Goal: Information Seeking & Learning: Find contact information

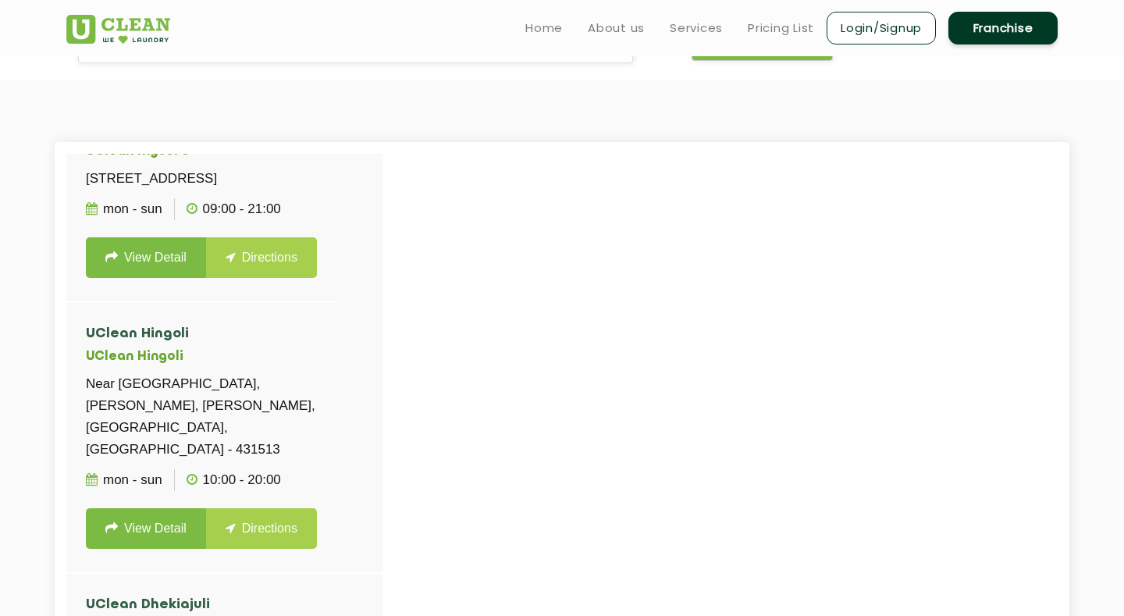
scroll to position [78500, 0]
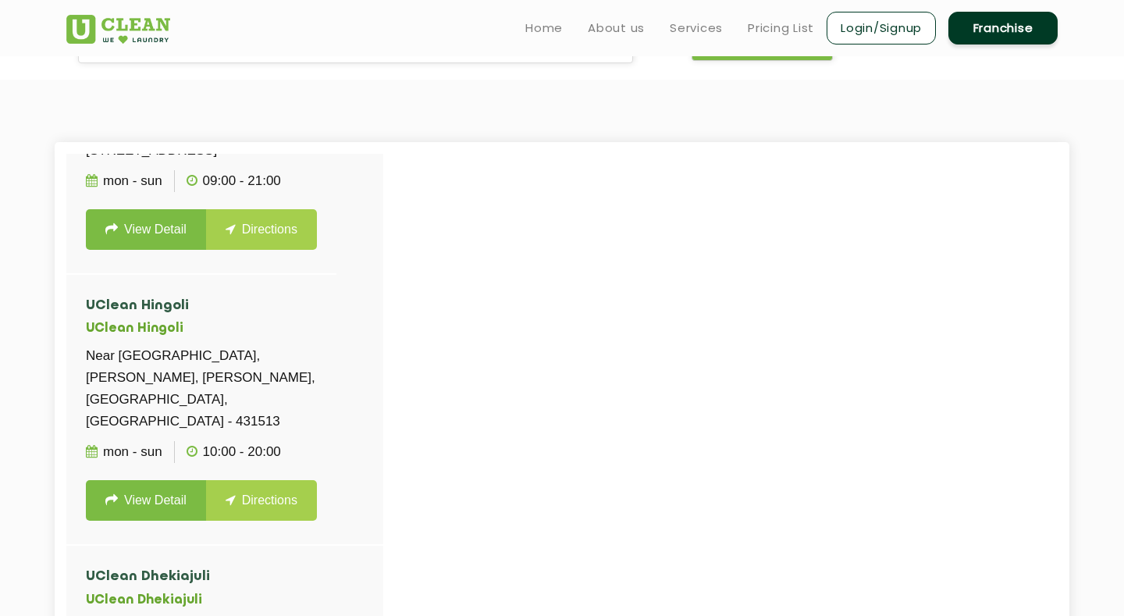
drag, startPoint x: 86, startPoint y: 354, endPoint x: 293, endPoint y: 457, distance: 231.0
copy li "UClean [PERSON_NAME], Nashik UClean Anandvalli, [STREET_ADDRESS][PERSON_NAME]"
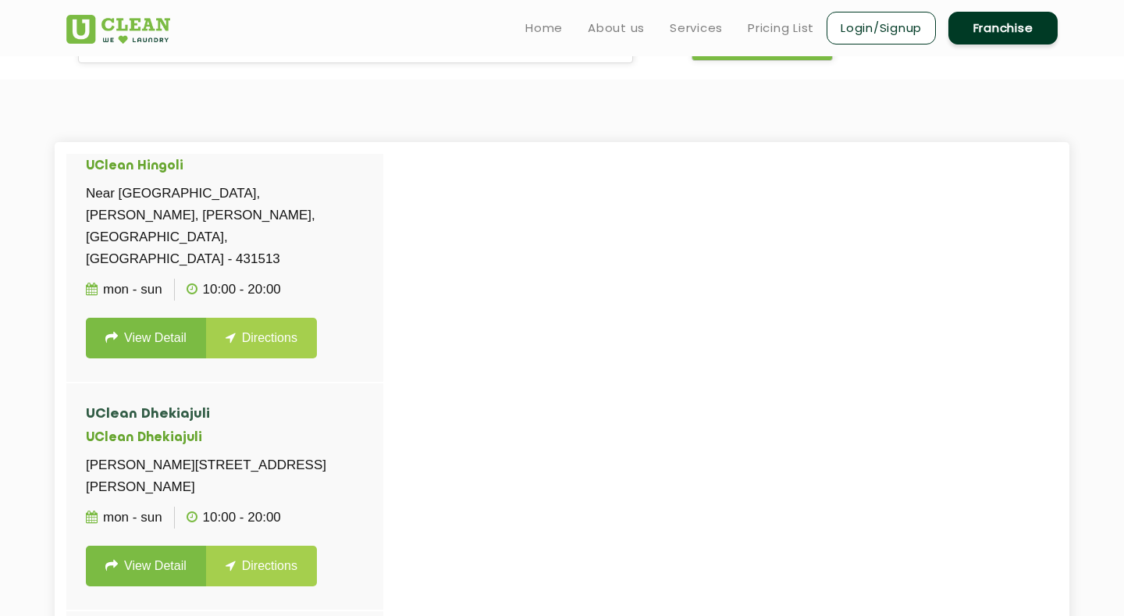
scroll to position [78673, 0]
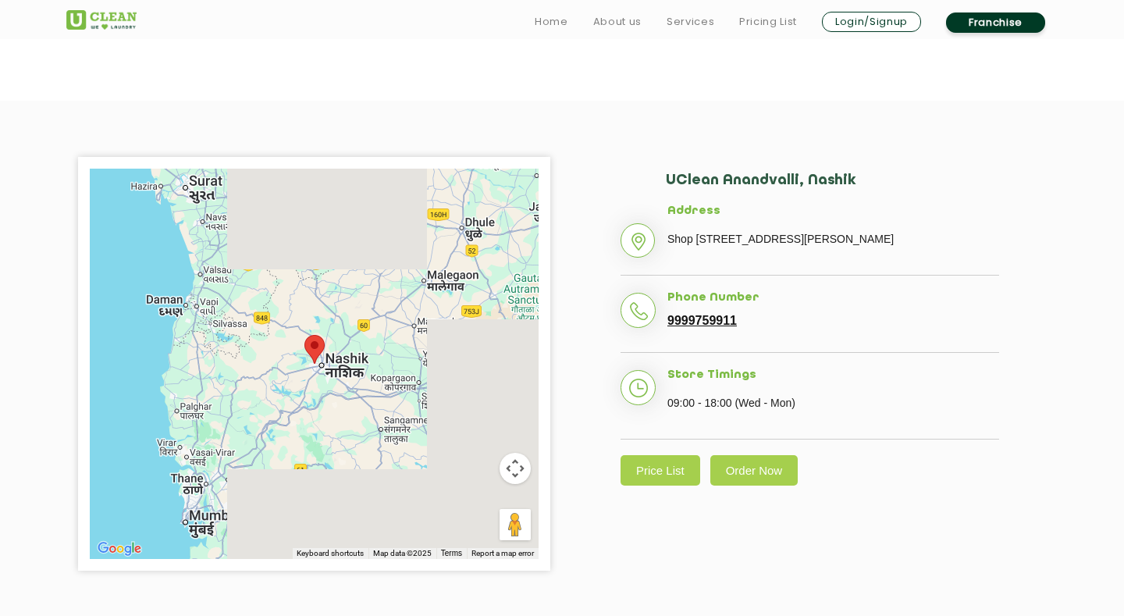
scroll to position [261, 0]
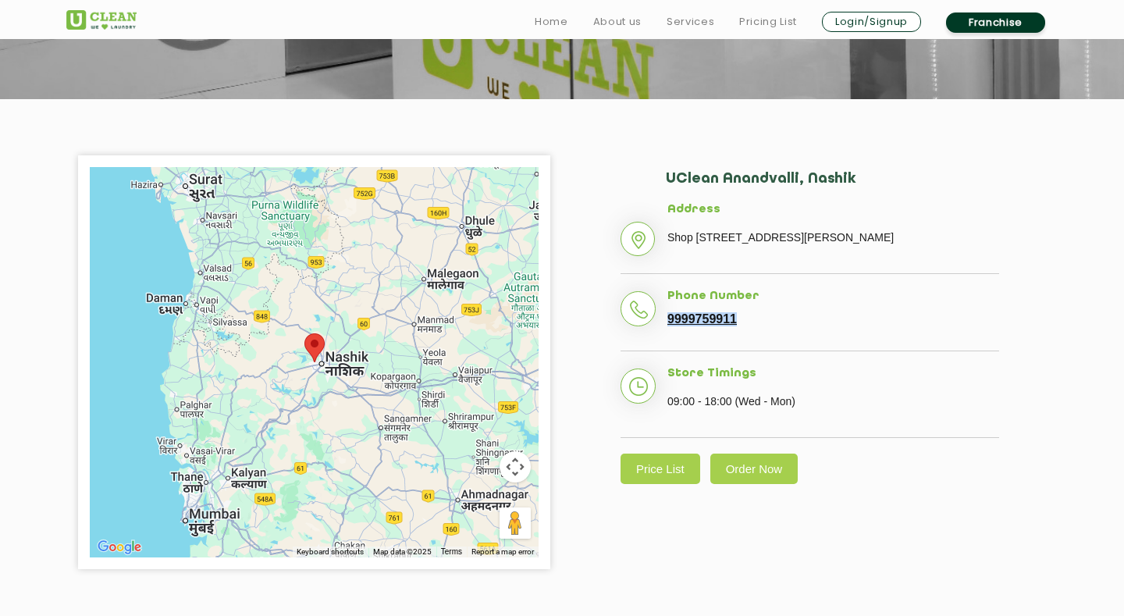
drag, startPoint x: 768, startPoint y: 347, endPoint x: 654, endPoint y: 347, distance: 113.9
click at [654, 347] on li "Phone Number [PHONE_NUMBER]" at bounding box center [809, 320] width 378 height 62
copy link "9999759911"
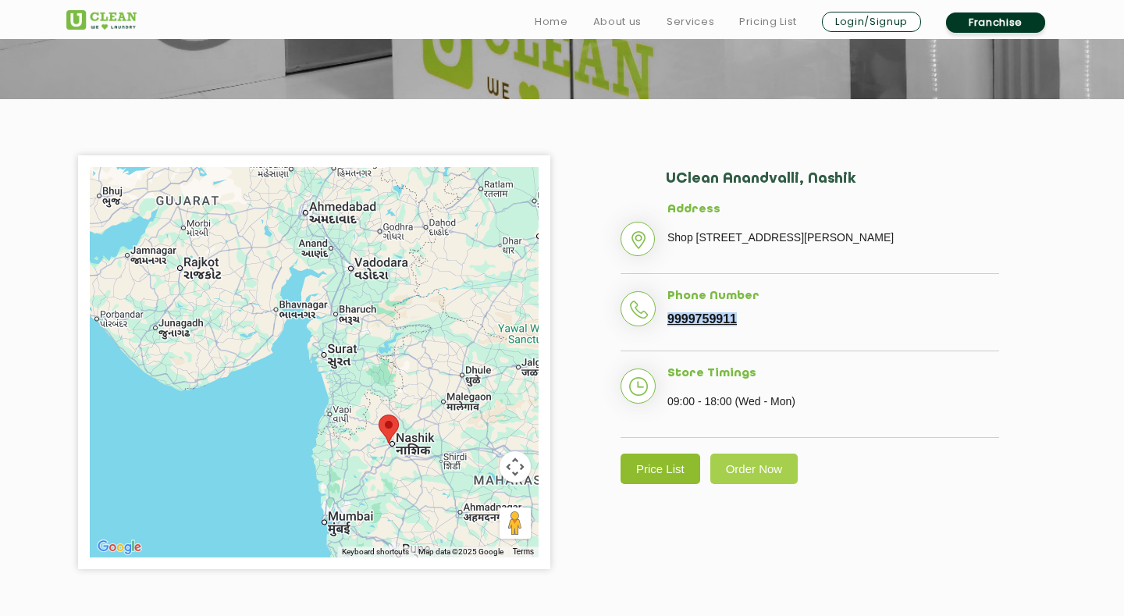
click at [655, 476] on link "Price List" at bounding box center [660, 468] width 80 height 30
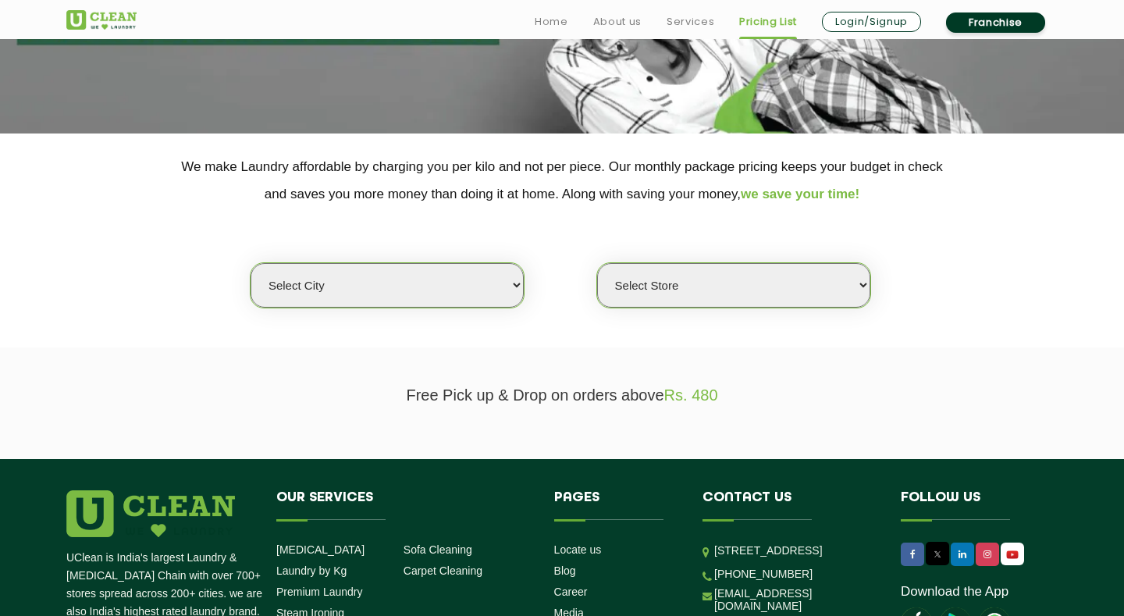
scroll to position [233, 0]
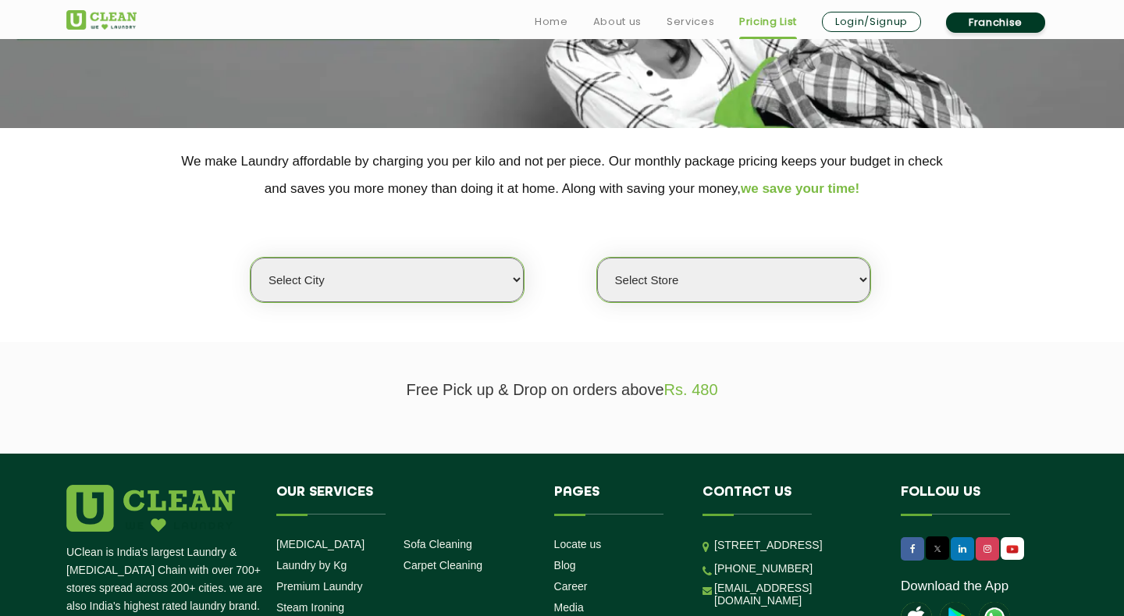
select select "169"
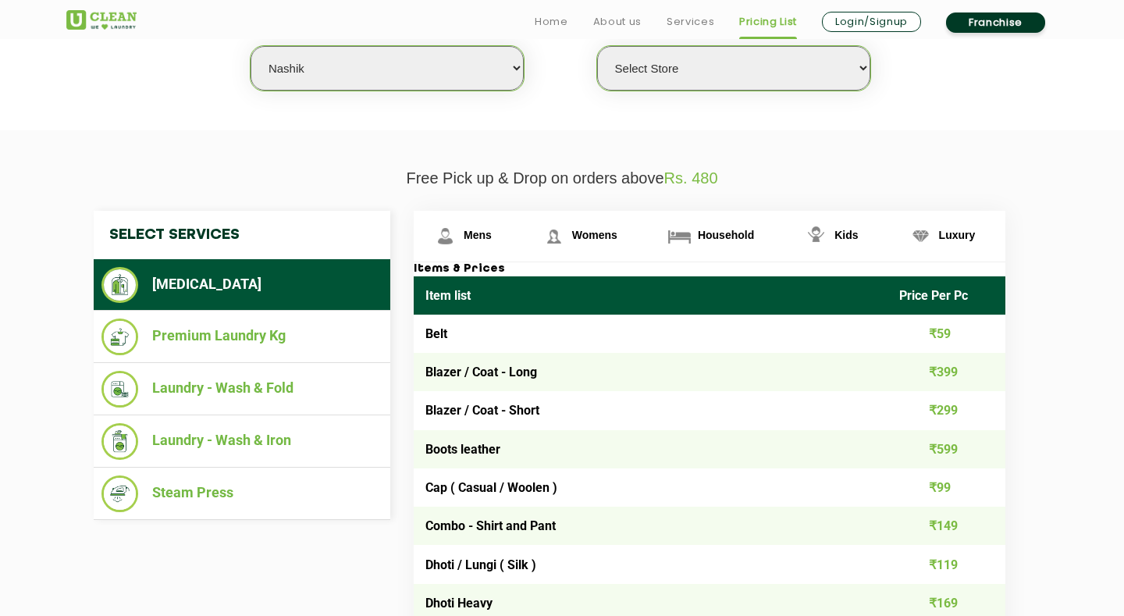
scroll to position [448, 0]
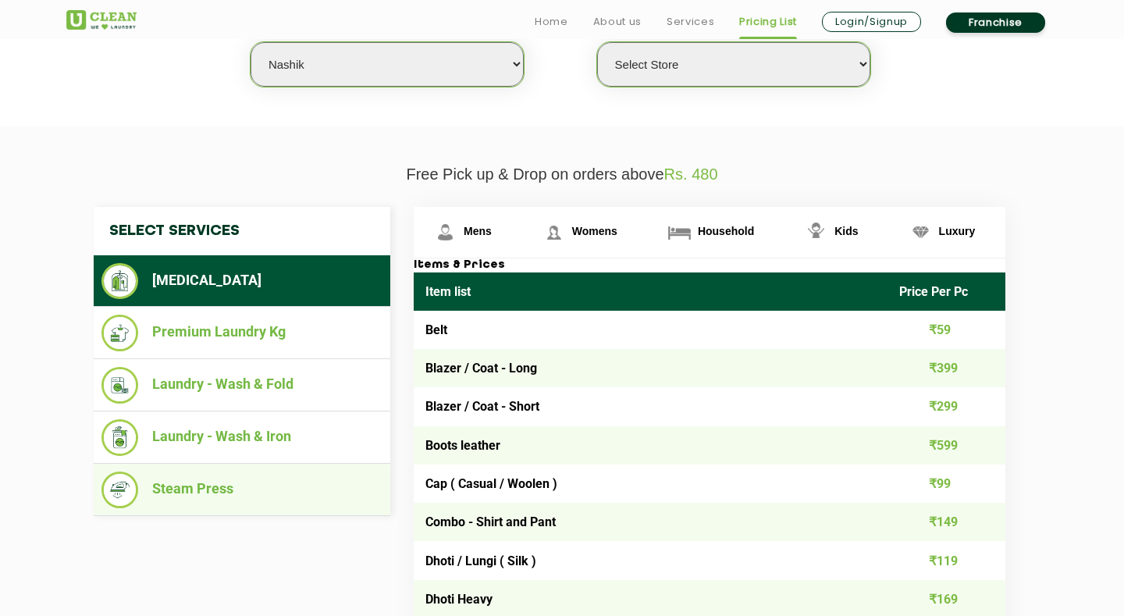
click at [223, 483] on li "Steam Press" at bounding box center [241, 489] width 281 height 37
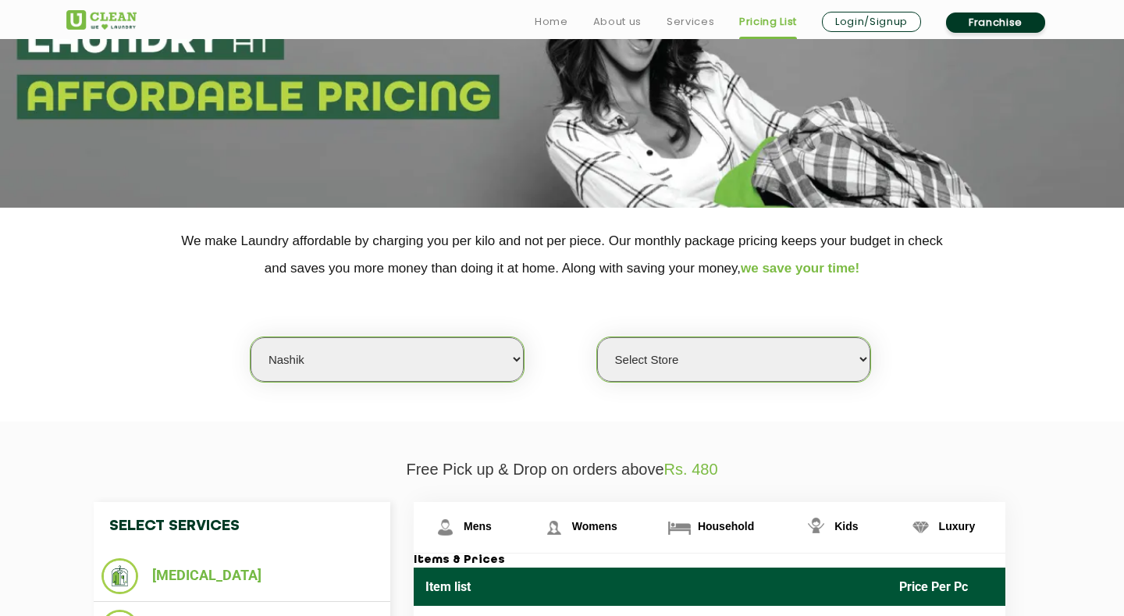
scroll to position [192, 0]
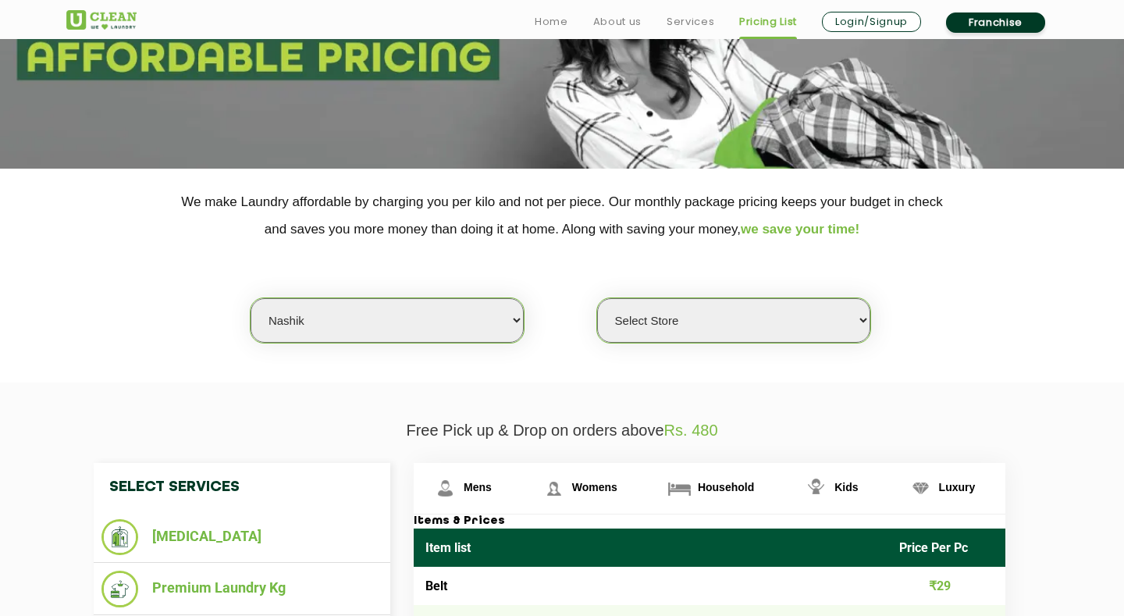
select select "564"
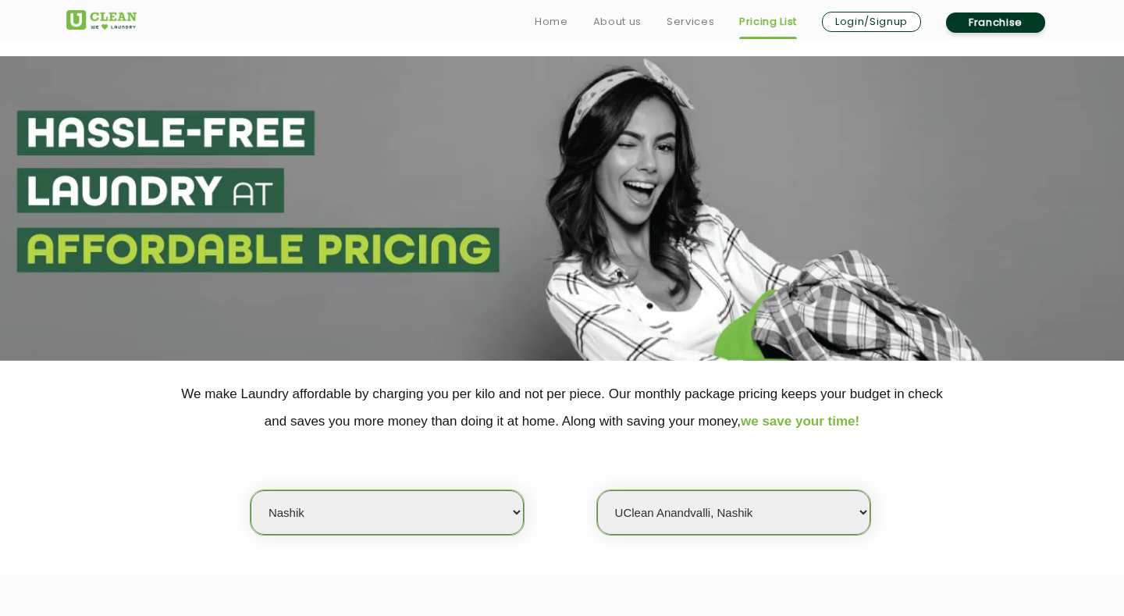
scroll to position [0, 0]
